Goal: Find specific page/section: Find specific page/section

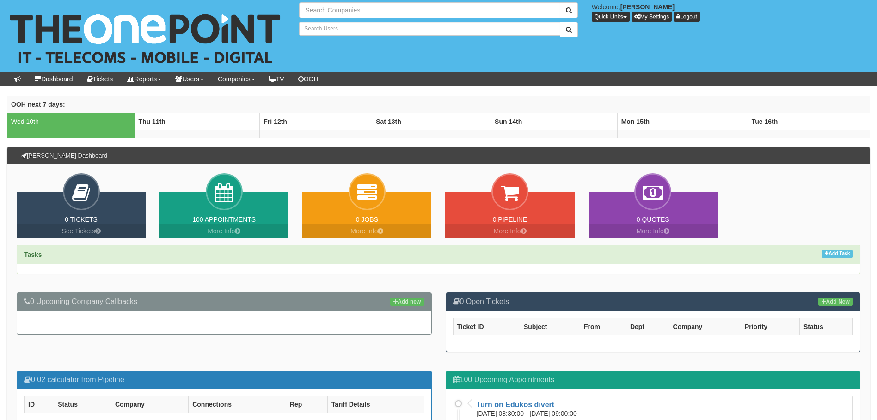
type input "Search Companies"
type input "Search Users"
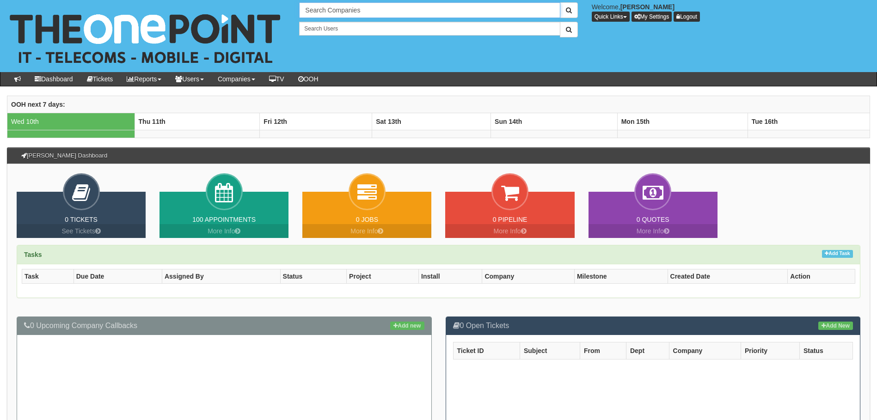
click at [315, 16] on input "Search Companies" at bounding box center [429, 10] width 261 height 16
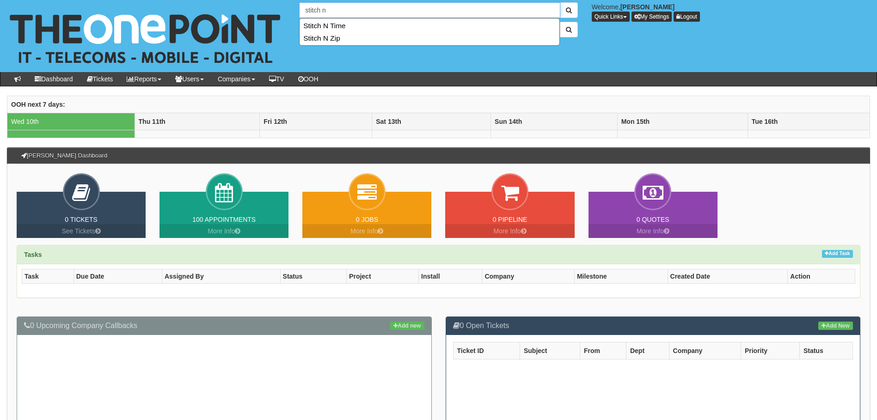
type input "stitch n"
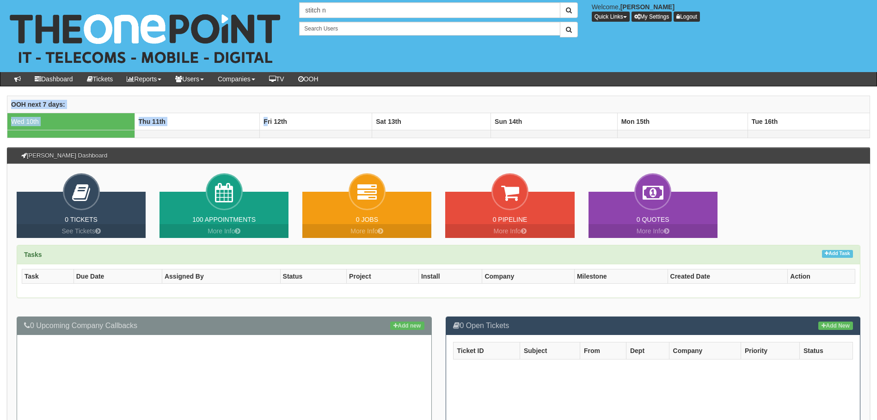
drag, startPoint x: 270, startPoint y: 124, endPoint x: 316, endPoint y: 137, distance: 48.5
click at [316, 137] on tbody "OOH next 7 days: Wed 10th Thu 11th Fri 12th Sat 13th Sun 14th Mon 15th Tue 16th" at bounding box center [438, 117] width 863 height 42
drag, startPoint x: 316, startPoint y: 137, endPoint x: 319, endPoint y: 134, distance: 4.9
click at [319, 134] on td at bounding box center [316, 134] width 112 height 8
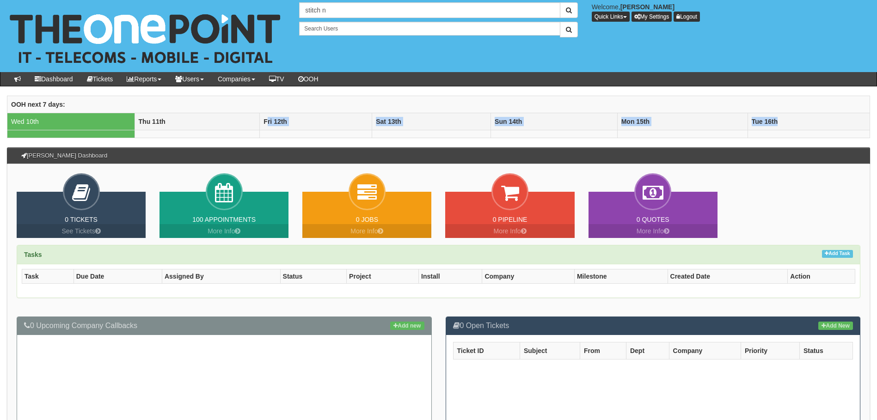
click at [298, 121] on th "Fri 12th" at bounding box center [316, 121] width 112 height 17
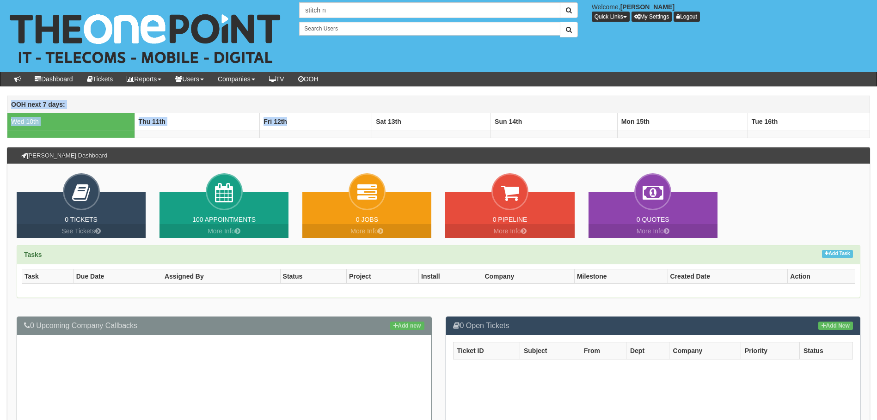
drag, startPoint x: 289, startPoint y: 121, endPoint x: 9, endPoint y: 104, distance: 280.7
click at [9, 104] on tbody "OOH next 7 days: Wed 10th Thu 11th Fri 12th Sat 13th Sun 14th Mon 15th Tue 16th" at bounding box center [438, 117] width 863 height 42
click at [9, 104] on th "OOH next 7 days:" at bounding box center [438, 104] width 863 height 17
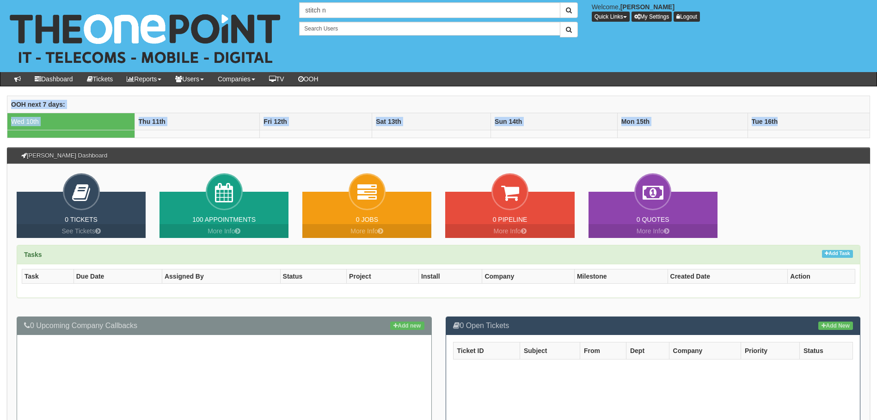
drag, startPoint x: 9, startPoint y: 104, endPoint x: 781, endPoint y: 123, distance: 772.3
click at [781, 123] on tbody "OOH next 7 days: Wed 10th Thu 11th Fri 12th Sat 13th Sun 14th Mon 15th Tue 16th" at bounding box center [438, 117] width 863 height 42
click at [781, 122] on th "Tue 16th" at bounding box center [809, 121] width 122 height 17
drag, startPoint x: 778, startPoint y: 120, endPoint x: 10, endPoint y: 105, distance: 768.5
click at [10, 105] on tbody "OOH next 7 days: Wed 10th Thu 11th Fri 12th Sat 13th Sun 14th Mon 15th Tue 16th" at bounding box center [438, 117] width 863 height 42
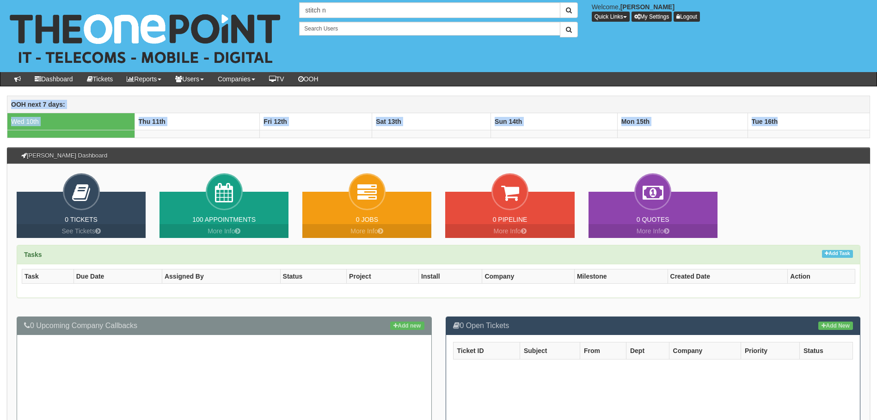
click at [10, 105] on th "OOH next 7 days:" at bounding box center [438, 104] width 863 height 17
drag, startPoint x: 10, startPoint y: 105, endPoint x: 534, endPoint y: 135, distance: 525.6
click at [534, 135] on tbody "OOH next 7 days: Wed 10th Thu 11th Fri 12th Sat 13th Sun 14th Mon 15th Tue 16th" at bounding box center [438, 117] width 863 height 42
drag, startPoint x: 534, startPoint y: 135, endPoint x: 520, endPoint y: 123, distance: 19.0
click at [521, 123] on th "Sun 14th" at bounding box center [554, 121] width 127 height 17
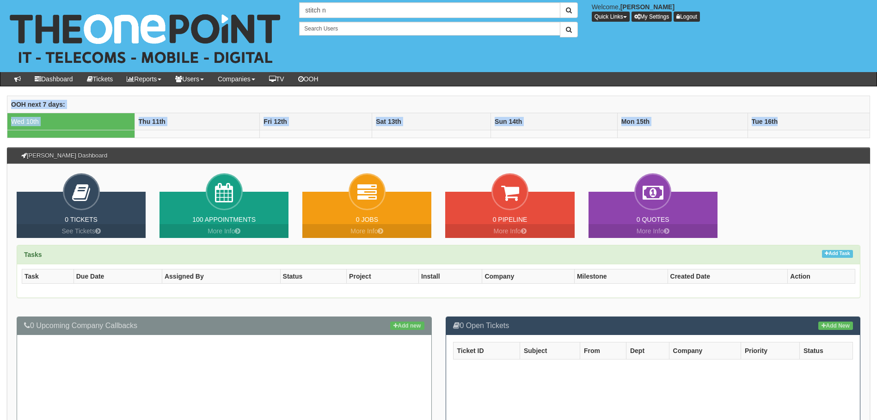
click at [518, 120] on th "Sun 14th" at bounding box center [554, 121] width 127 height 17
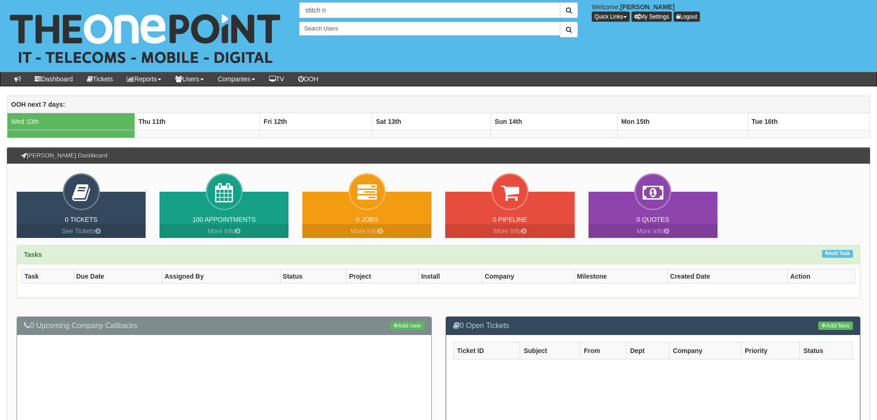
click at [398, 108] on th "OOH next 7 days:" at bounding box center [438, 104] width 863 height 17
click at [749, 60] on div "2 results are available, use up and down arrow keys to navigate. stitch n Welco…" at bounding box center [438, 36] width 891 height 72
click at [325, 81] on link "OOH" at bounding box center [308, 79] width 34 height 14
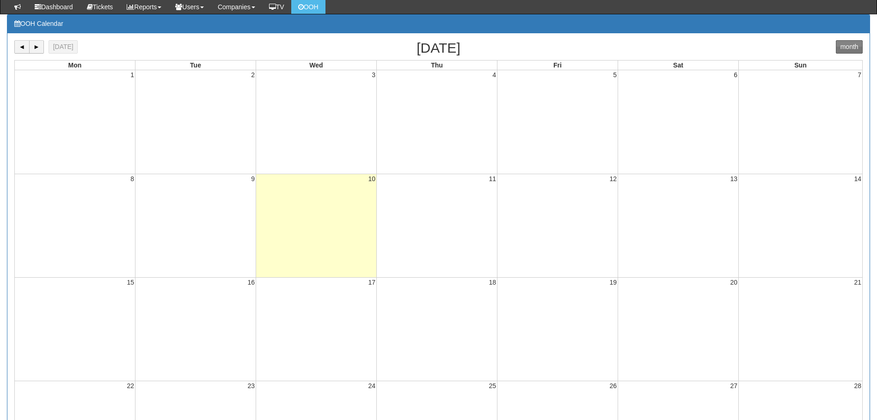
scroll to position [139, 0]
